Goal: Task Accomplishment & Management: Manage account settings

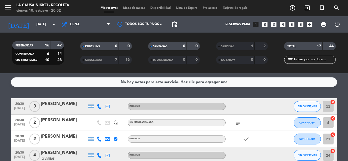
scroll to position [27, 0]
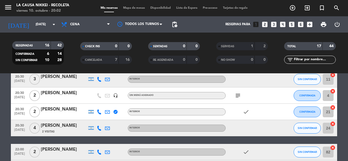
click at [239, 97] on icon "subject" at bounding box center [238, 96] width 7 height 7
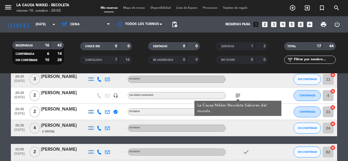
click at [239, 97] on icon "subject" at bounding box center [238, 96] width 7 height 7
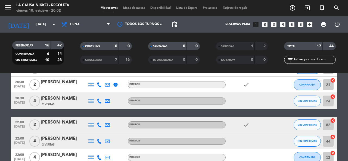
scroll to position [82, 0]
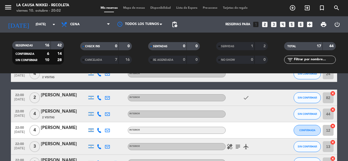
click at [234, 151] on div "healing subject airplanemode_active" at bounding box center [250, 147] width 49 height 16
click at [238, 148] on icon "subject" at bounding box center [238, 147] width 7 height 7
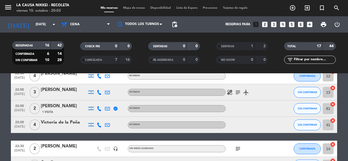
click at [239, 153] on div "subject" at bounding box center [250, 149] width 49 height 16
click at [239, 150] on icon "subject" at bounding box center [238, 149] width 7 height 7
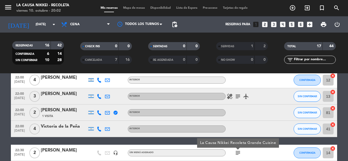
scroll to position [0, 0]
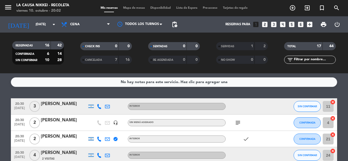
click at [240, 121] on icon "subject" at bounding box center [238, 123] width 7 height 7
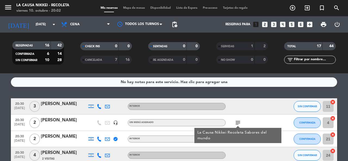
click at [240, 121] on icon "subject" at bounding box center [238, 123] width 7 height 7
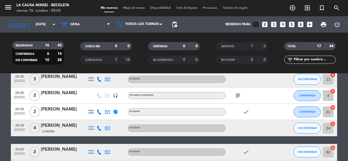
scroll to position [82, 0]
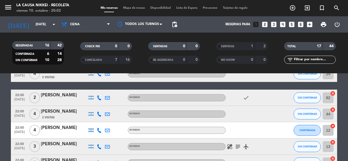
click at [237, 146] on icon "subject" at bounding box center [238, 147] width 7 height 7
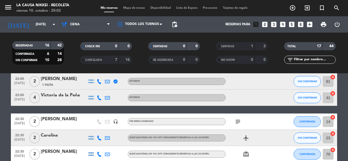
click at [235, 121] on icon "subject" at bounding box center [238, 122] width 7 height 7
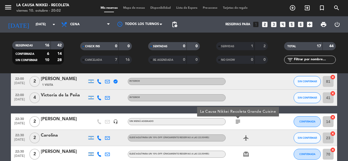
click at [236, 121] on icon "subject" at bounding box center [238, 122] width 7 height 7
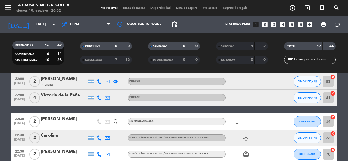
scroll to position [241, 0]
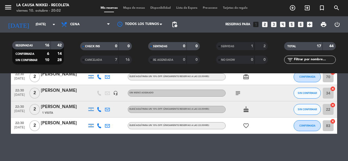
click at [237, 95] on icon "subject" at bounding box center [238, 93] width 7 height 7
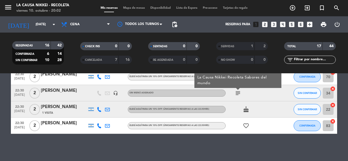
click at [237, 96] on icon "subject" at bounding box center [238, 93] width 7 height 7
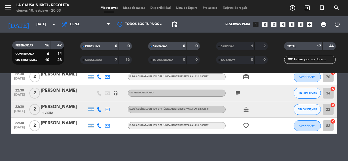
click at [240, 92] on icon "subject" at bounding box center [238, 93] width 7 height 7
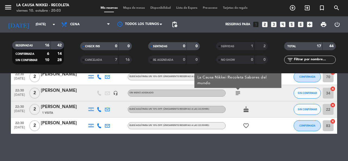
click at [240, 92] on icon "subject" at bounding box center [238, 93] width 7 height 7
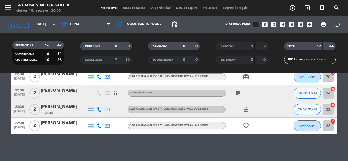
scroll to position [159, 0]
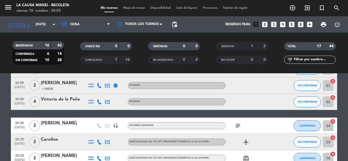
click at [239, 121] on div "subject" at bounding box center [250, 126] width 49 height 16
click at [238, 124] on icon "subject" at bounding box center [238, 126] width 7 height 7
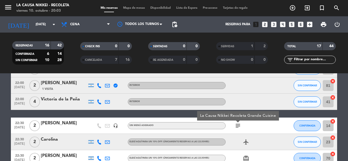
click at [238, 124] on icon "subject" at bounding box center [238, 126] width 7 height 7
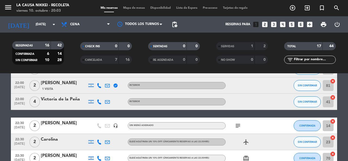
scroll to position [105, 0]
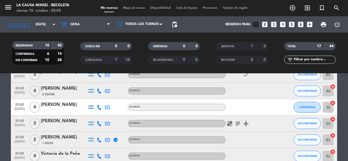
click at [238, 124] on icon "subject" at bounding box center [238, 124] width 7 height 7
click at [239, 123] on icon "subject" at bounding box center [238, 124] width 7 height 7
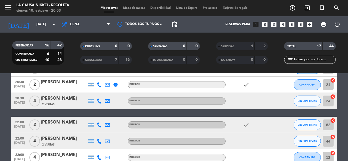
scroll to position [0, 0]
